Goal: Task Accomplishment & Management: Complete application form

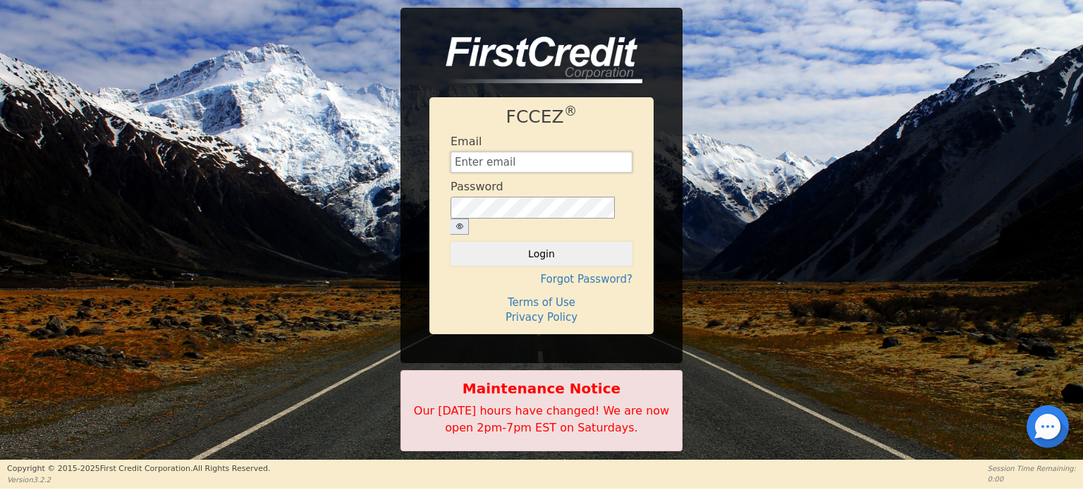
type input "[EMAIL_ADDRESS][DOMAIN_NAME]"
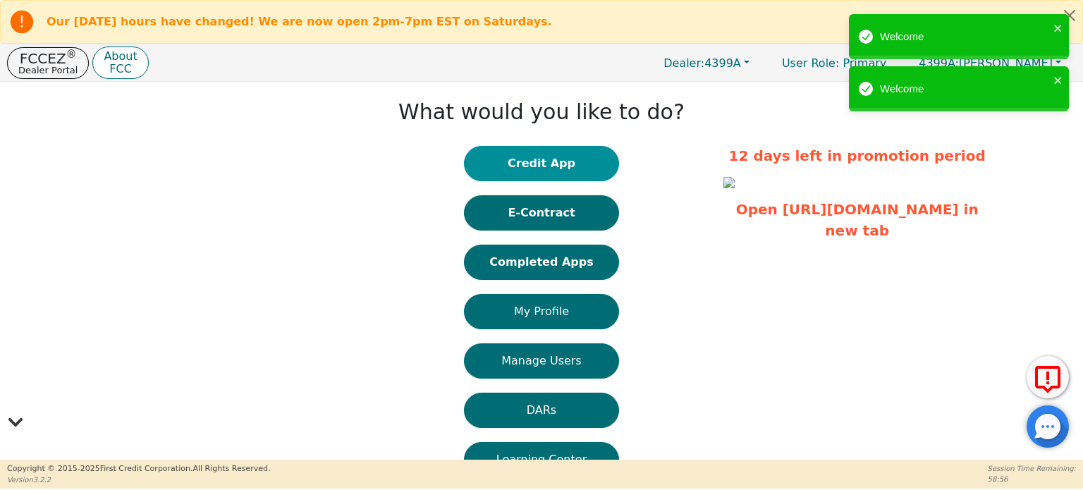
click at [551, 154] on button "Credit App" at bounding box center [541, 163] width 155 height 35
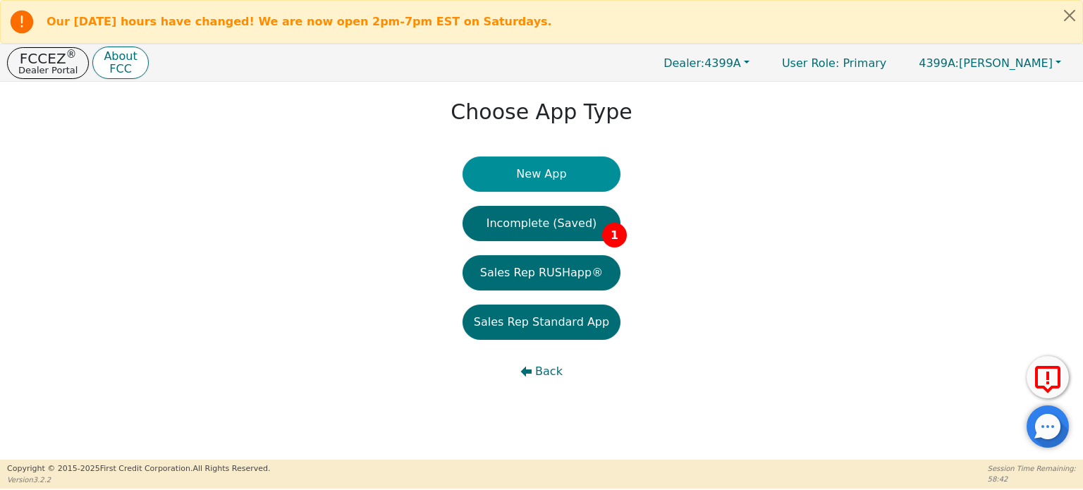
click at [547, 176] on button "New App" at bounding box center [542, 174] width 158 height 35
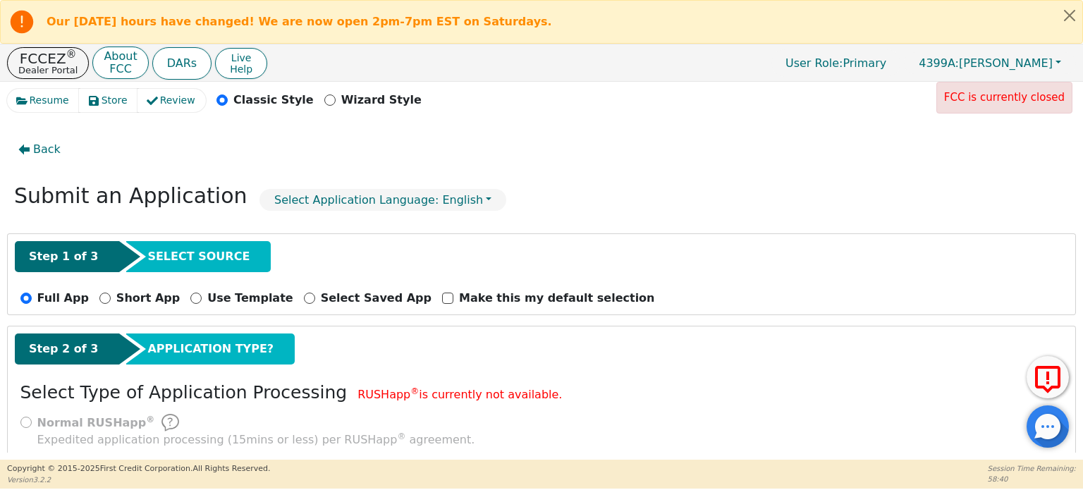
scroll to position [130, 0]
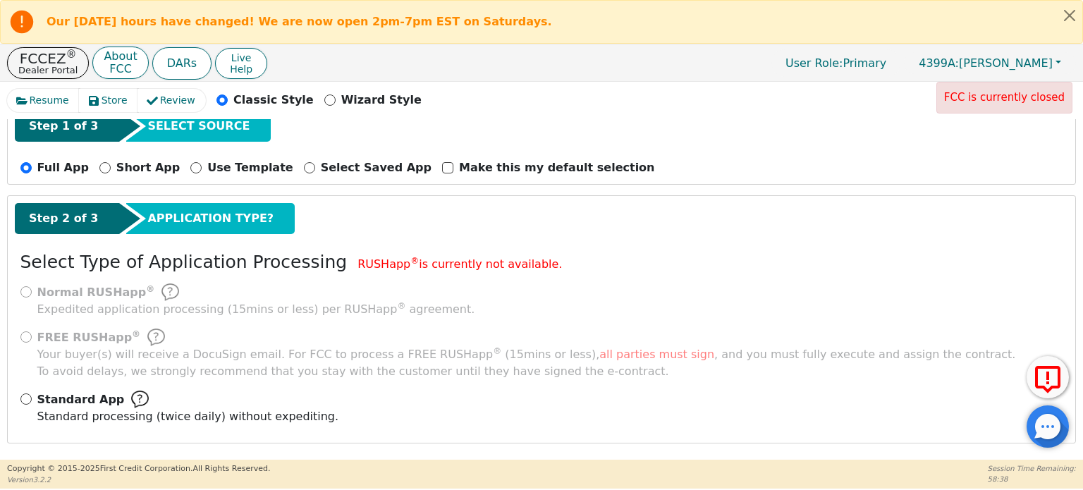
click at [18, 398] on div "Normal RUSHapp ® Expedited application processing ( 15 mins or less) per RUSHap…" at bounding box center [542, 359] width 1054 height 152
click at [29, 396] on input "Standard App Standard processing (twice daily) without expediting." at bounding box center [25, 399] width 11 height 11
radio input "true"
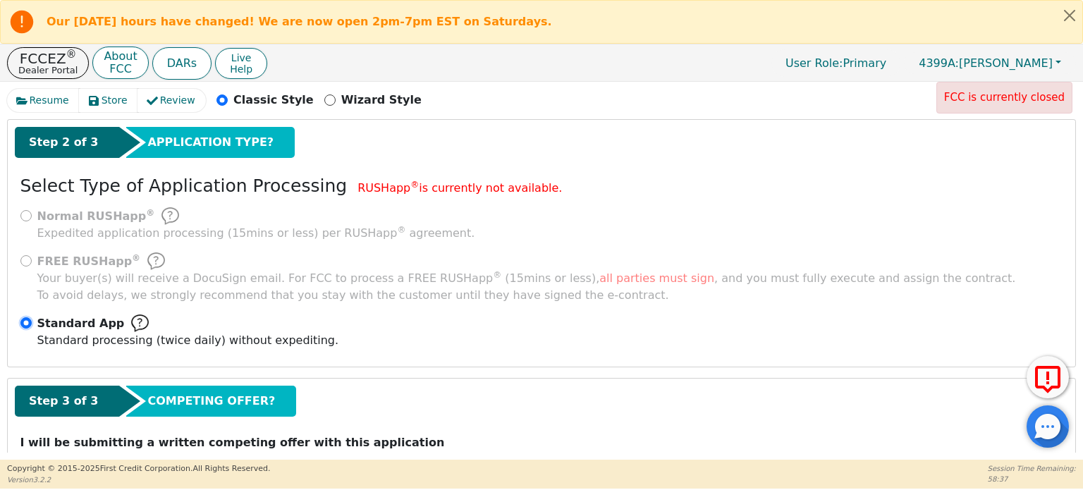
scroll to position [257, 0]
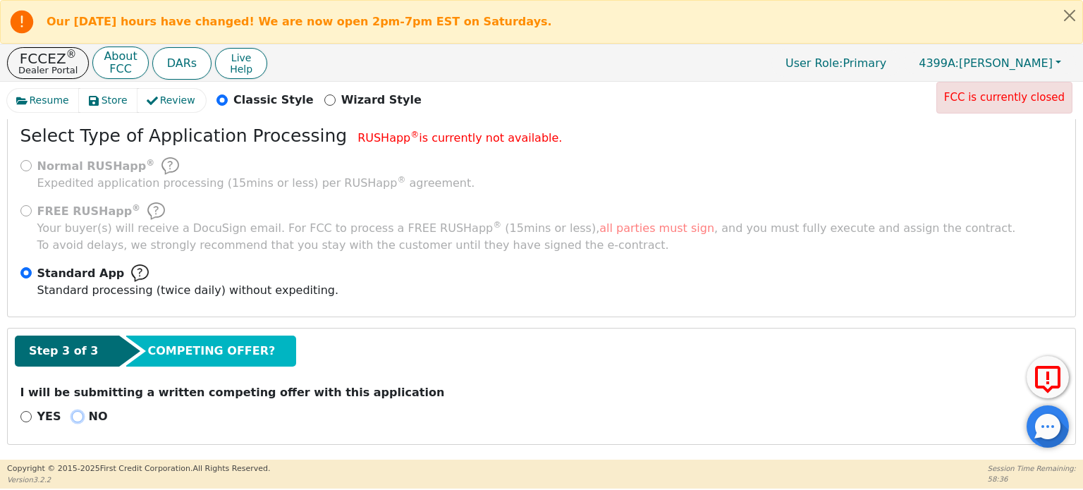
click at [72, 414] on input "NO" at bounding box center [77, 416] width 11 height 11
radio input "true"
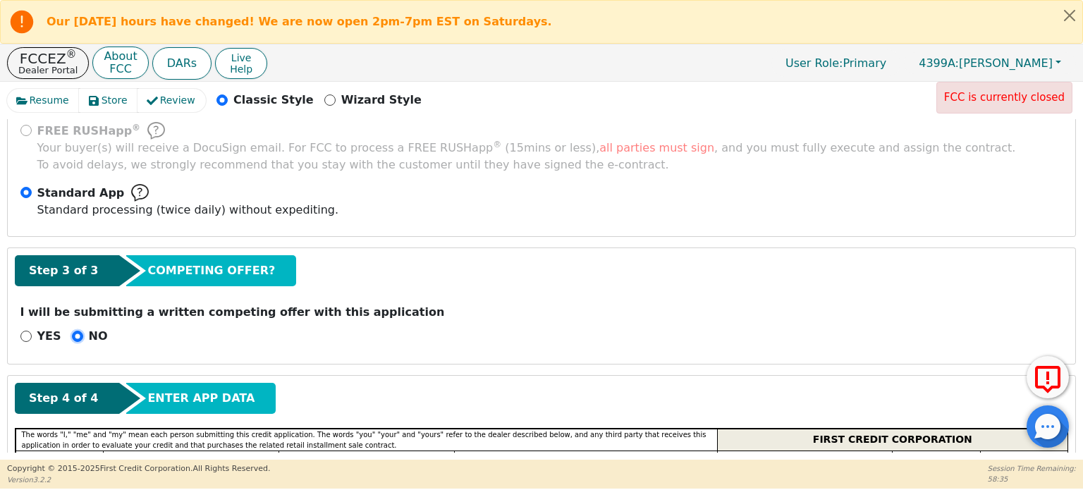
scroll to position [539, 0]
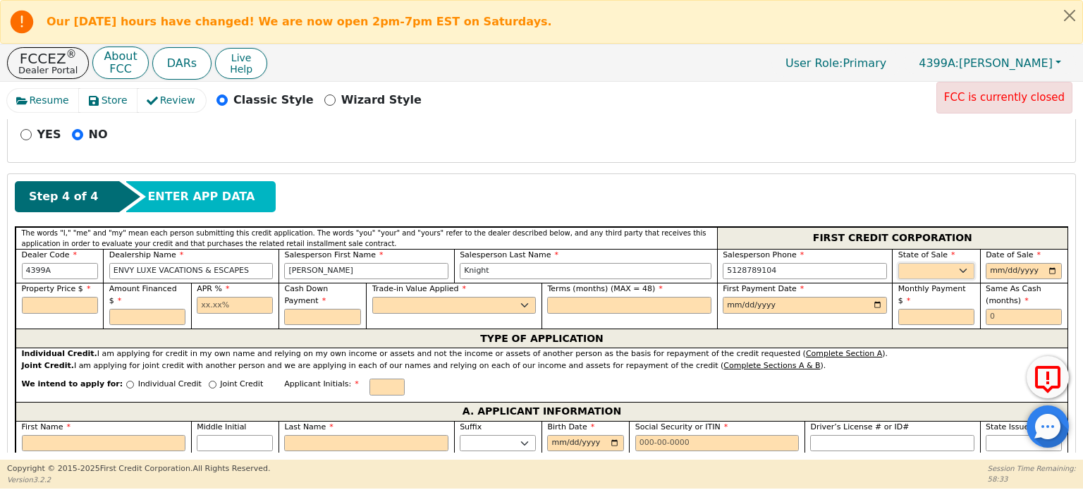
click at [948, 266] on select "AK AL AR AZ CA CO CT DC DE FL [GEOGRAPHIC_DATA] HI IA ID IL IN KS [GEOGRAPHIC_D…" at bounding box center [936, 271] width 76 height 17
select select "[GEOGRAPHIC_DATA]"
drag, startPoint x: 939, startPoint y: 264, endPoint x: 1004, endPoint y: 271, distance: 65.2
click at [939, 264] on select "AK AL AR AZ CA CO CT DC DE FL [GEOGRAPHIC_DATA] HI IA ID IL IN KS [GEOGRAPHIC_D…" at bounding box center [936, 271] width 76 height 17
click at [1007, 271] on input "date" at bounding box center [1024, 271] width 76 height 17
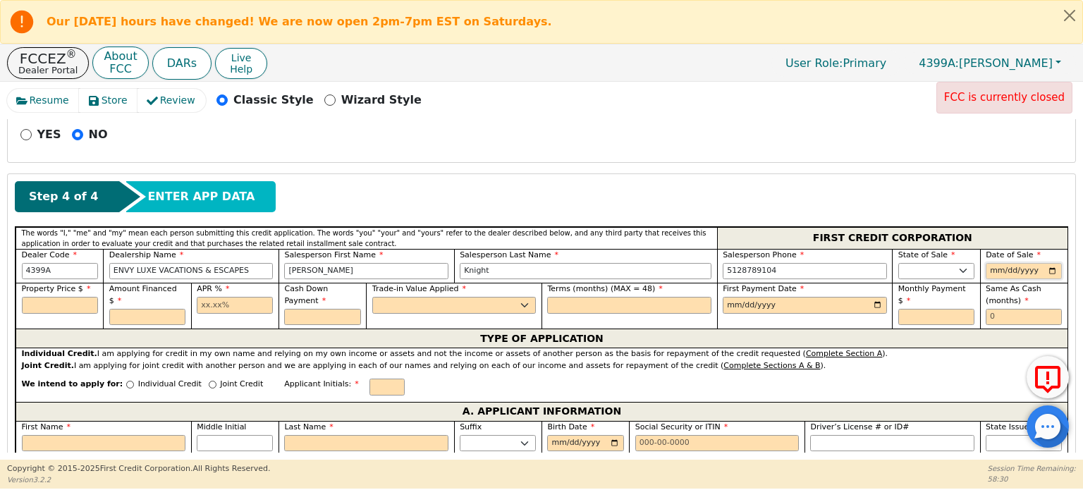
click at [1046, 264] on input "date" at bounding box center [1024, 271] width 76 height 17
type input "[DATE]"
click at [66, 303] on input "text" at bounding box center [60, 305] width 76 height 17
type input "11848.00"
type input "11448.00"
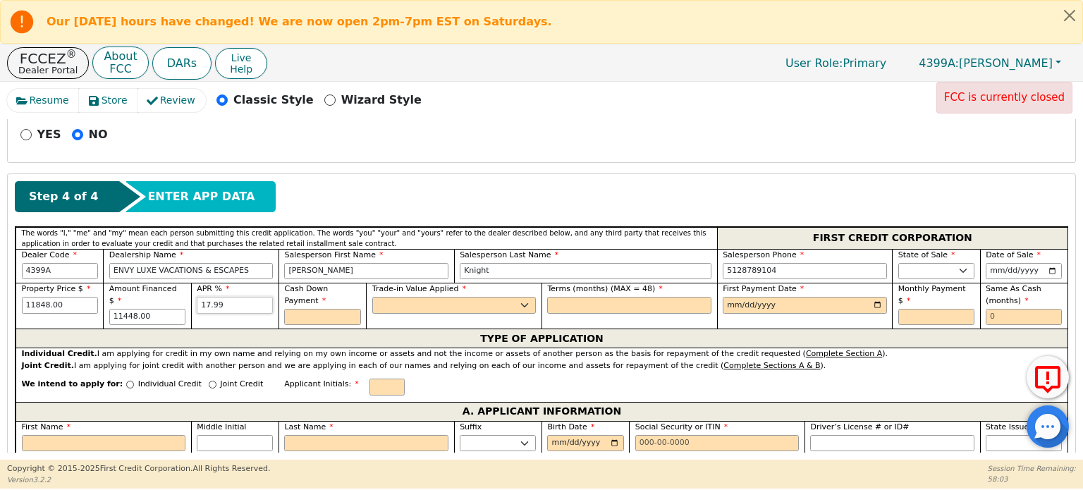
type input "17.99"
type input "400.00"
click at [398, 298] on select "Yes No" at bounding box center [454, 305] width 164 height 17
select select "n"
click at [372, 297] on select "Yes No" at bounding box center [454, 305] width 164 height 17
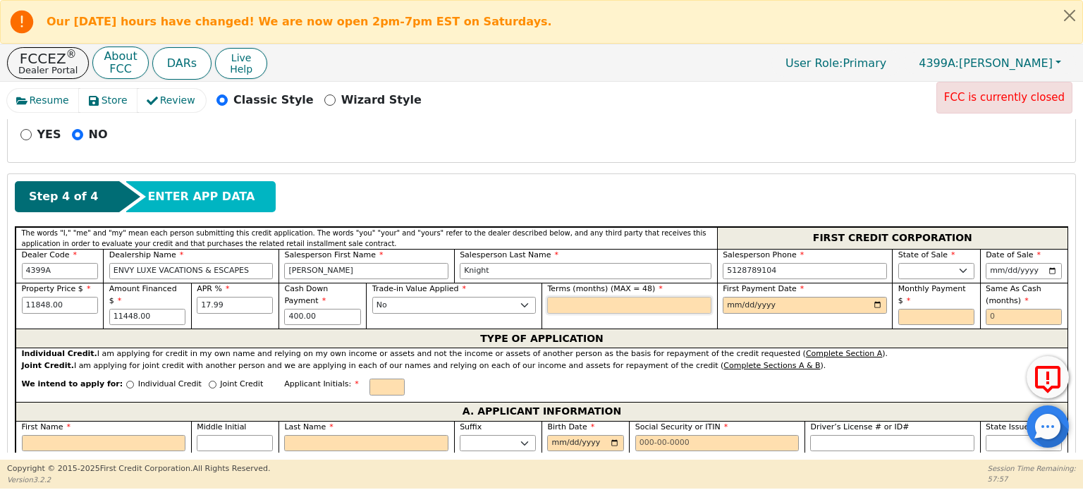
click at [642, 299] on input "text" at bounding box center [629, 305] width 164 height 17
type input "48"
click at [877, 297] on input "date" at bounding box center [805, 305] width 164 height 17
click at [872, 302] on input "date" at bounding box center [805, 305] width 164 height 17
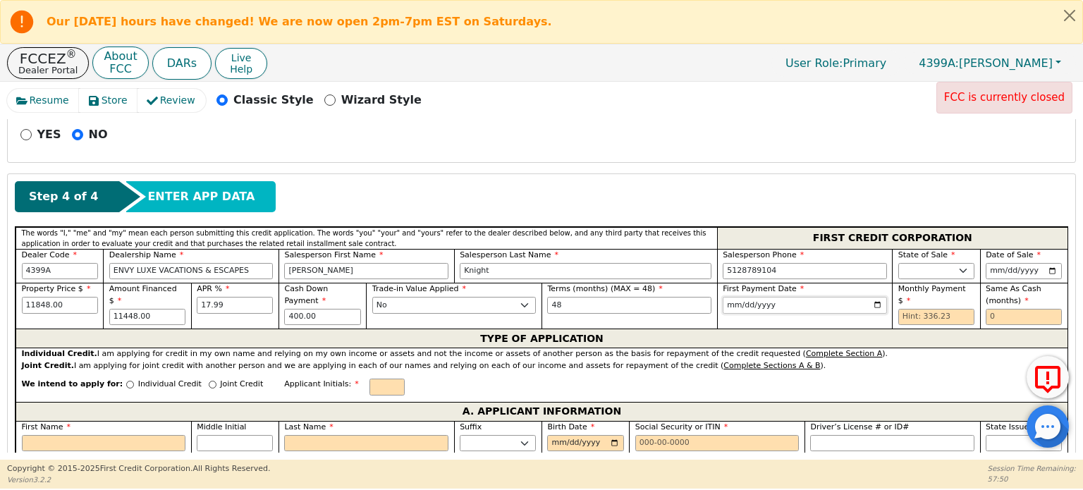
type input "[DATE]"
drag, startPoint x: 29, startPoint y: 303, endPoint x: 113, endPoint y: 300, distance: 83.9
click at [113, 300] on div "Property Price $ 11848.00 Amount Financed $ 11448.00 APR % 17.99 Cash Down Paym…" at bounding box center [542, 306] width 1052 height 46
type input "1100.00"
type input "10600.00"
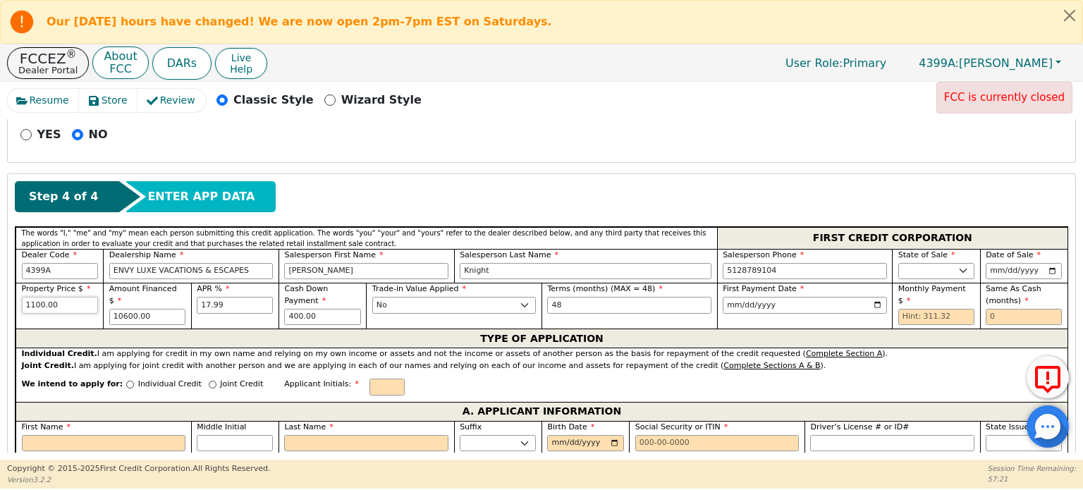
click at [73, 298] on input "1100.00" at bounding box center [60, 305] width 76 height 17
type input "10000.00"
type input "9600.00"
drag, startPoint x: 65, startPoint y: 303, endPoint x: 0, endPoint y: 306, distance: 64.9
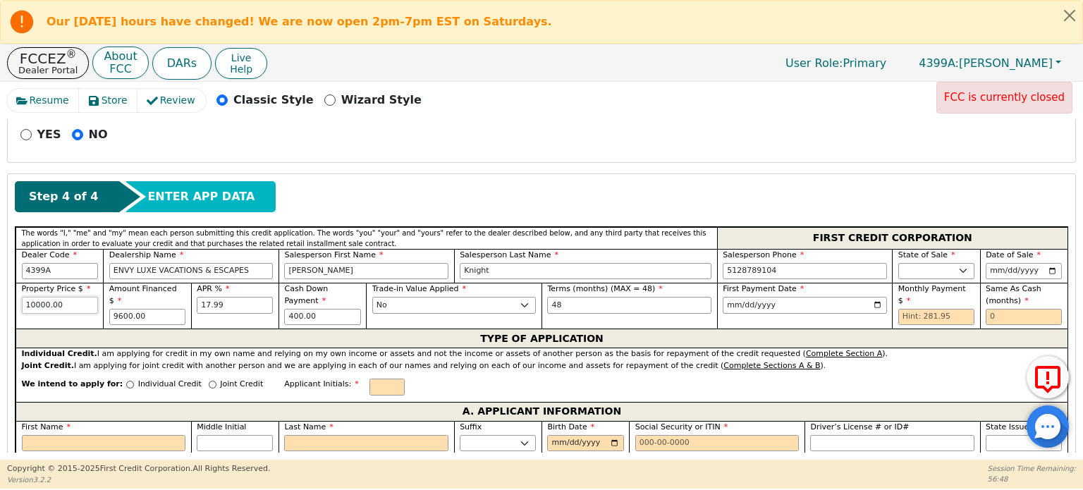
click at [0, 306] on div "Resume Store Review Classic Style Wizard Style FCC is currently closed Back Sub…" at bounding box center [541, 271] width 1083 height 378
type input "9500.00"
type input "9100.00"
drag, startPoint x: 59, startPoint y: 303, endPoint x: 1, endPoint y: 304, distance: 57.1
click at [1, 304] on div "Resume Store Review Classic Style Wizard Style FCC is currently closed Back Sub…" at bounding box center [541, 271] width 1083 height 378
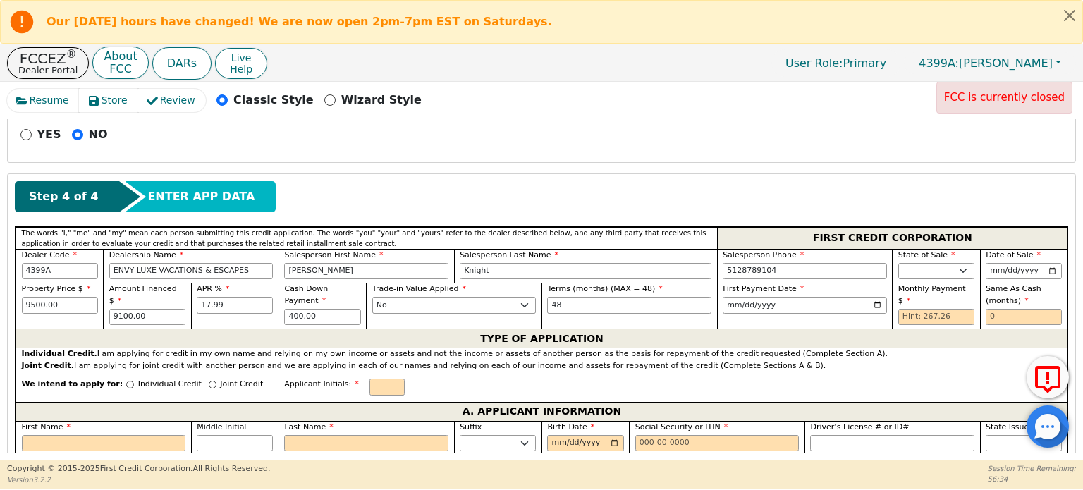
click at [18, 304] on div "Property Price $ 9500.00" at bounding box center [59, 306] width 87 height 46
click at [30, 301] on input "9500.00" at bounding box center [60, 305] width 76 height 17
drag, startPoint x: 28, startPoint y: 301, endPoint x: 16, endPoint y: 301, distance: 12.7
click at [16, 301] on div "Property Price $ 9500.00" at bounding box center [59, 306] width 87 height 46
type input "8500.00"
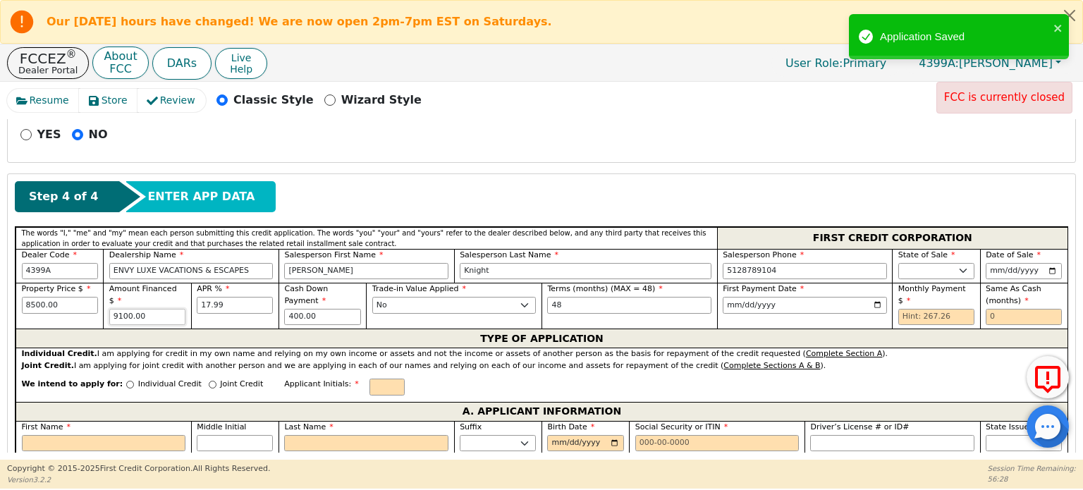
click at [117, 309] on input "9100.00" at bounding box center [147, 317] width 76 height 17
click at [111, 309] on input "9100.00" at bounding box center [147, 317] width 76 height 17
type input "8100.00"
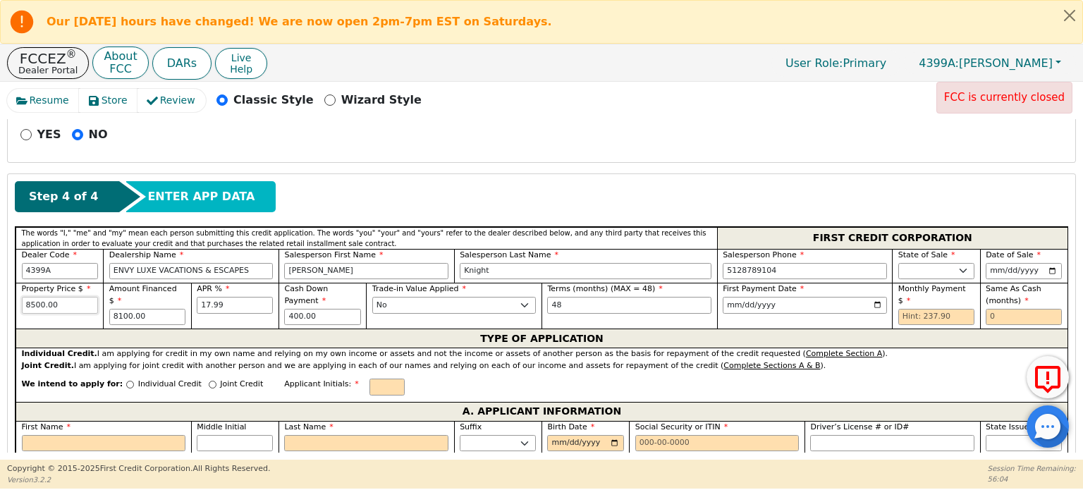
drag, startPoint x: 59, startPoint y: 293, endPoint x: 8, endPoint y: 295, distance: 51.6
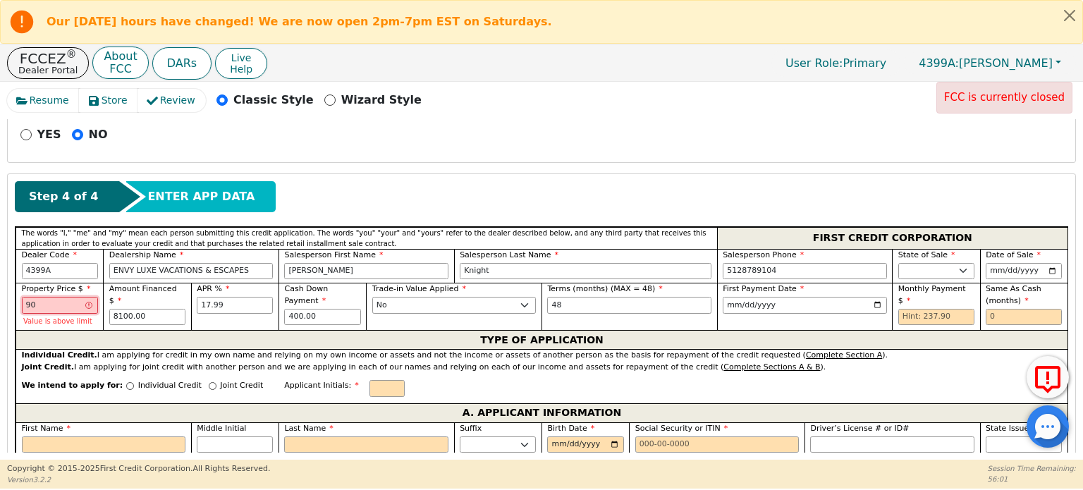
type input "9"
type input "9000.00"
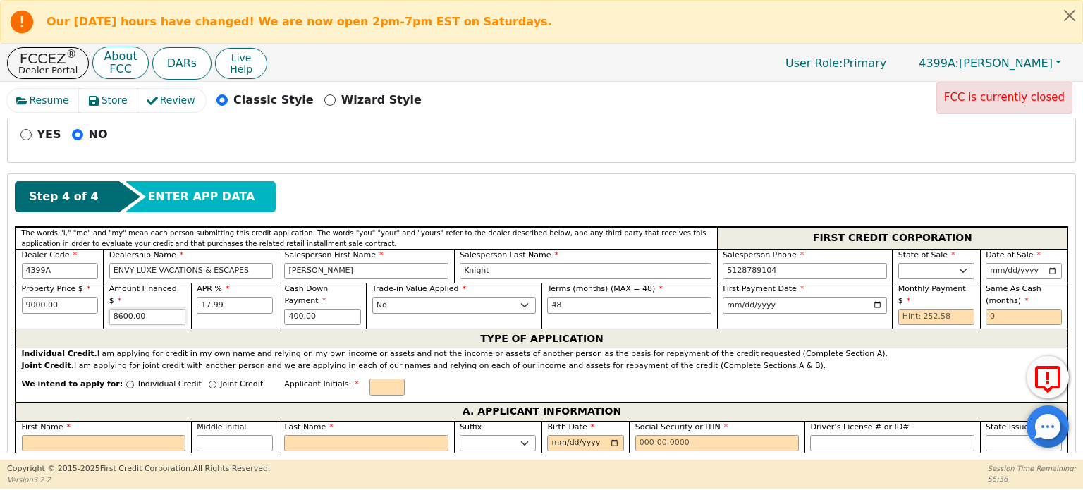
type input "8600.00"
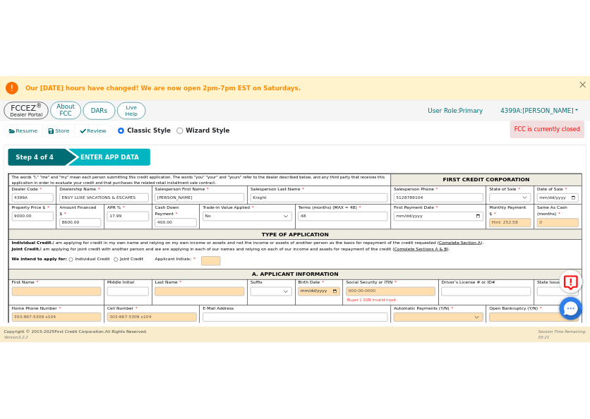
scroll to position [609, 0]
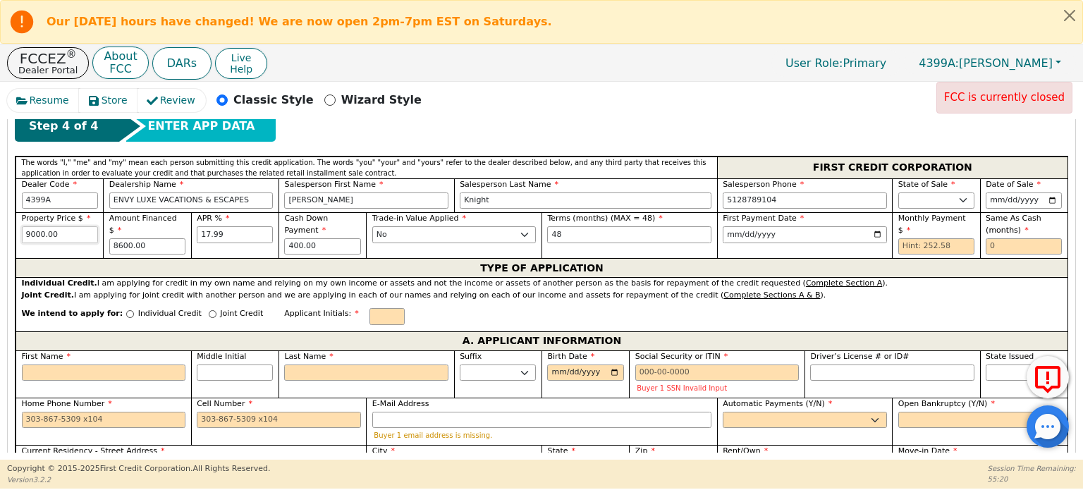
click at [69, 228] on input "9000.00" at bounding box center [60, 234] width 76 height 17
type input "8500.00"
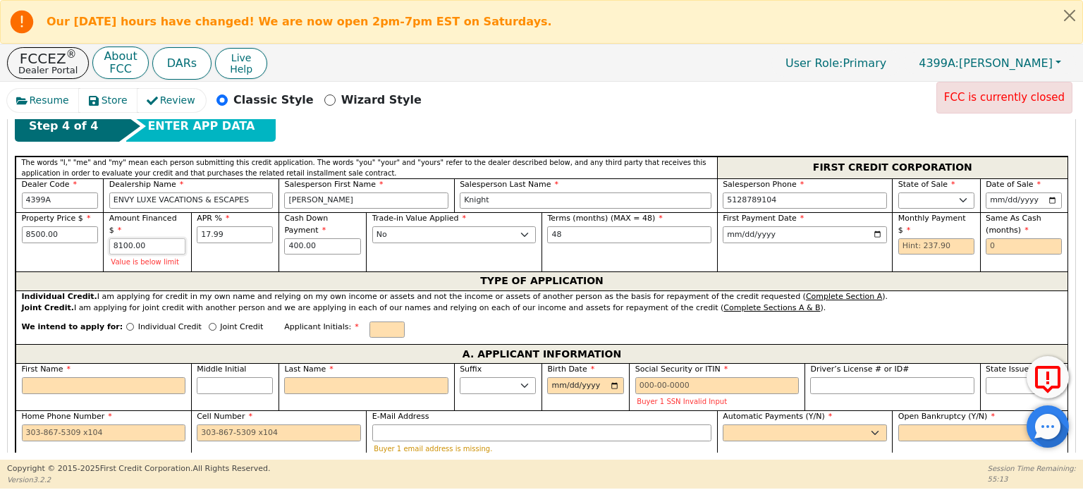
type input "8100.00"
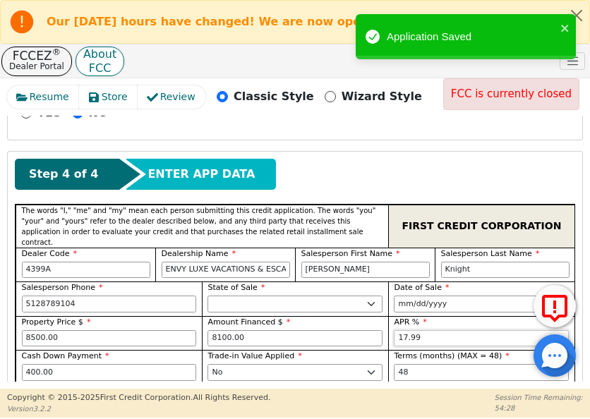
scroll to position [643, 0]
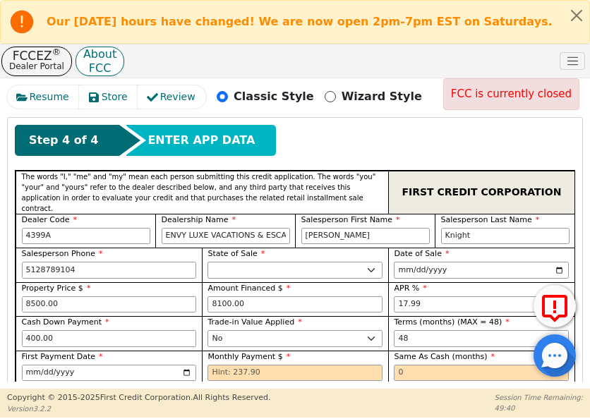
click at [302, 50] on div "FCCEZ ® Dealer Portal About FCC DARs Live Help User Role : Primary 4399A: [PERS…" at bounding box center [295, 60] width 590 height 33
